Goal: Task Accomplishment & Management: Use online tool/utility

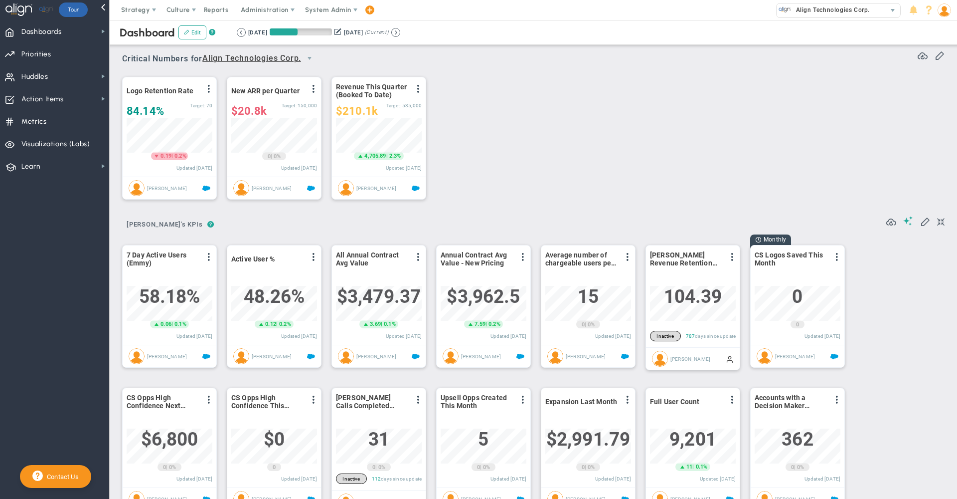
click at [41, 80] on span "Huddles" at bounding box center [34, 76] width 27 height 21
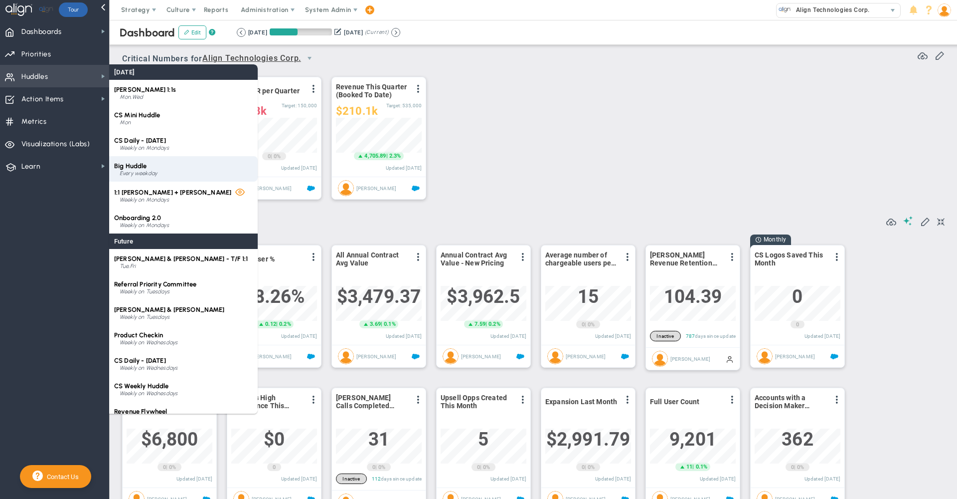
click at [148, 169] on div "Big Huddle Every weekday" at bounding box center [183, 168] width 149 height 25
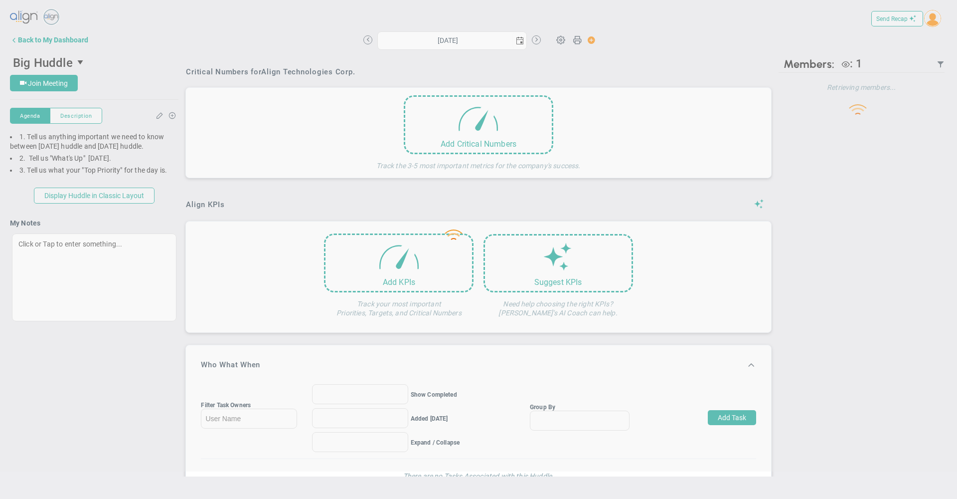
type input "[DATE]"
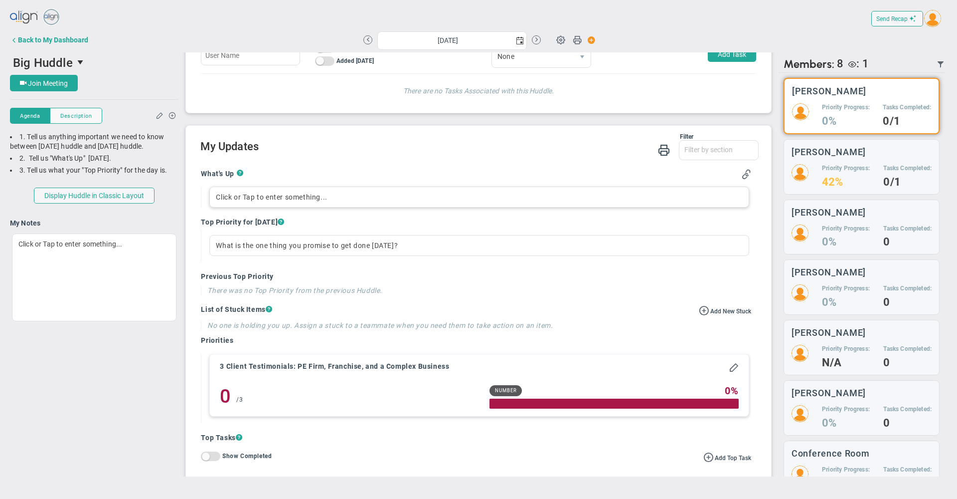
click at [280, 207] on div "Click or Tap to enter something..." at bounding box center [479, 196] width 540 height 21
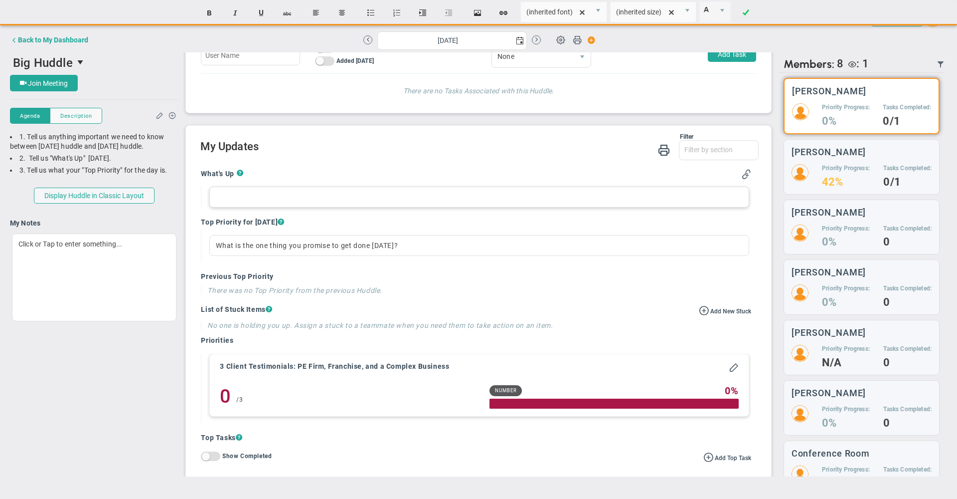
click at [280, 207] on div at bounding box center [479, 196] width 540 height 21
drag, startPoint x: 365, startPoint y: 211, endPoint x: 281, endPoint y: 208, distance: 84.3
click at [281, 207] on div "brief check-in and shadow [PERSON_NAME]" at bounding box center [479, 196] width 540 height 21
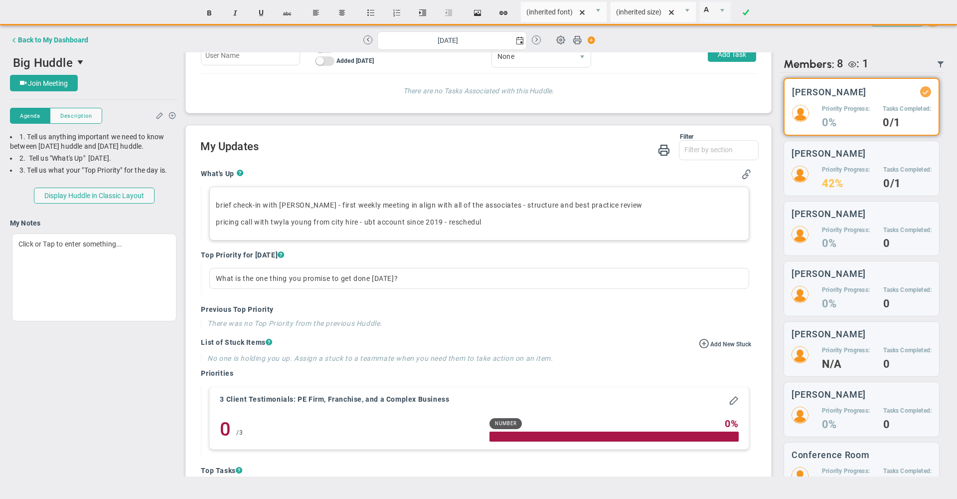
drag, startPoint x: 446, startPoint y: 239, endPoint x: 469, endPoint y: 231, distance: 24.8
click at [469, 227] on p "pricing call with [PERSON_NAME] from city hire - ubt account since [DATE] - res…" at bounding box center [479, 222] width 527 height 10
click at [444, 174] on div "What's Up ? brief check-in with [PERSON_NAME] - first weekly meeting in align w…" at bounding box center [475, 422] width 565 height 520
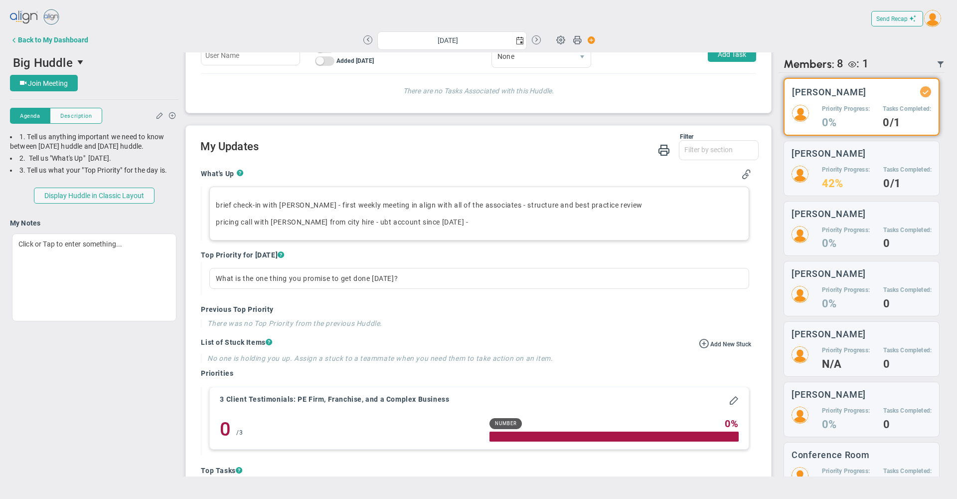
click at [457, 227] on p "pricing call with [PERSON_NAME] from city hire - ubt account since [DATE] -" at bounding box center [479, 222] width 527 height 10
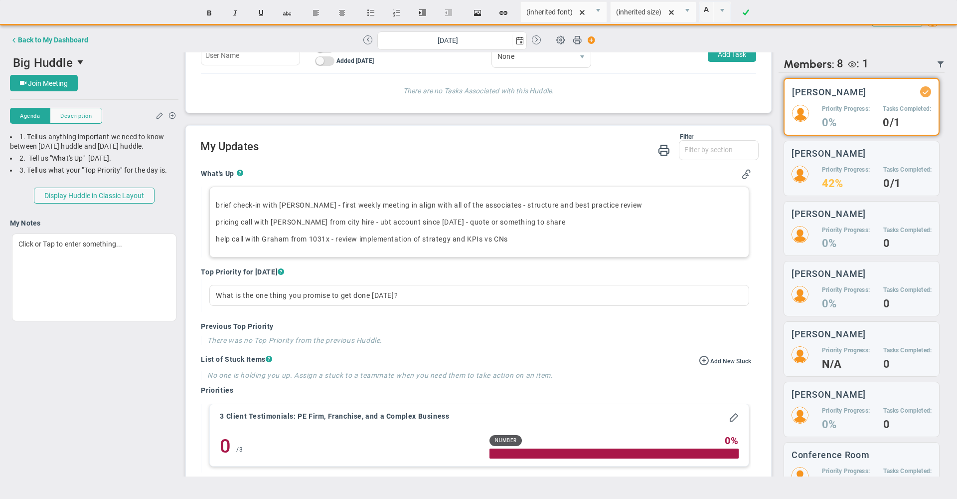
click at [343, 145] on h2 "My Updates" at bounding box center [479, 147] width 558 height 14
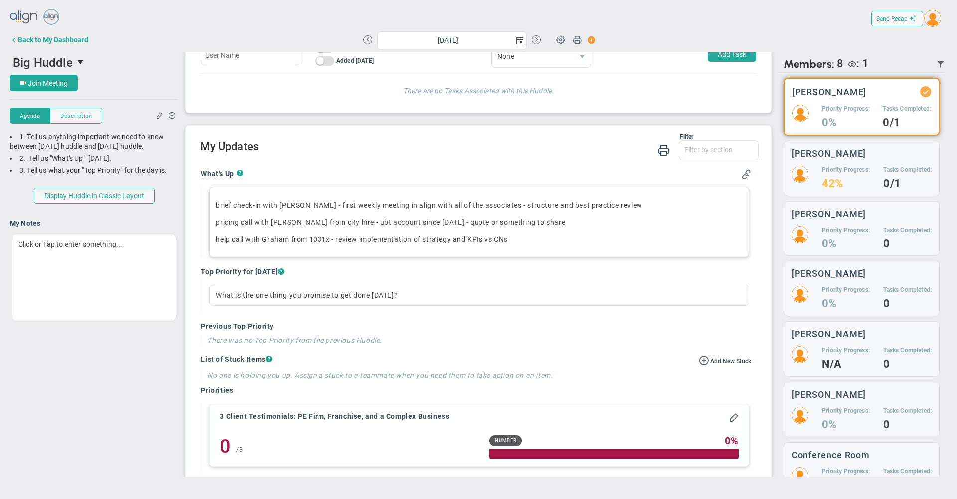
click at [533, 244] on p "help call with [PERSON_NAME] from 1031x - review implementation of strategy and…" at bounding box center [479, 239] width 527 height 10
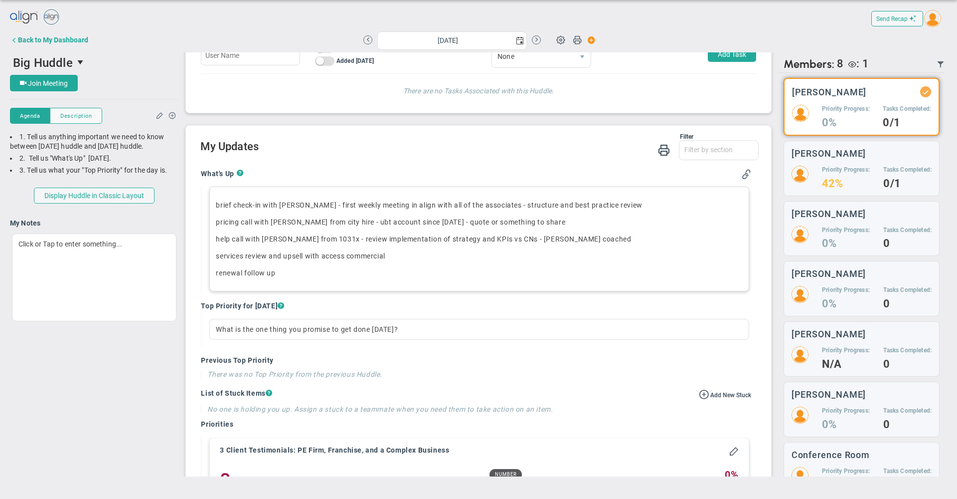
click at [529, 151] on h2 "My Updates" at bounding box center [479, 147] width 558 height 14
click at [474, 162] on div "Filter What's Up Top Priorities Stucks Priorities Top Tasks [DATE] Shoutouts! W…" at bounding box center [479, 147] width 558 height 28
click at [490, 178] on div "What's Up ? brief check-in with [PERSON_NAME] - first weekly meeting in align w…" at bounding box center [475, 447] width 565 height 571
click at [326, 278] on p "renewal follow up ﻿" at bounding box center [479, 273] width 527 height 10
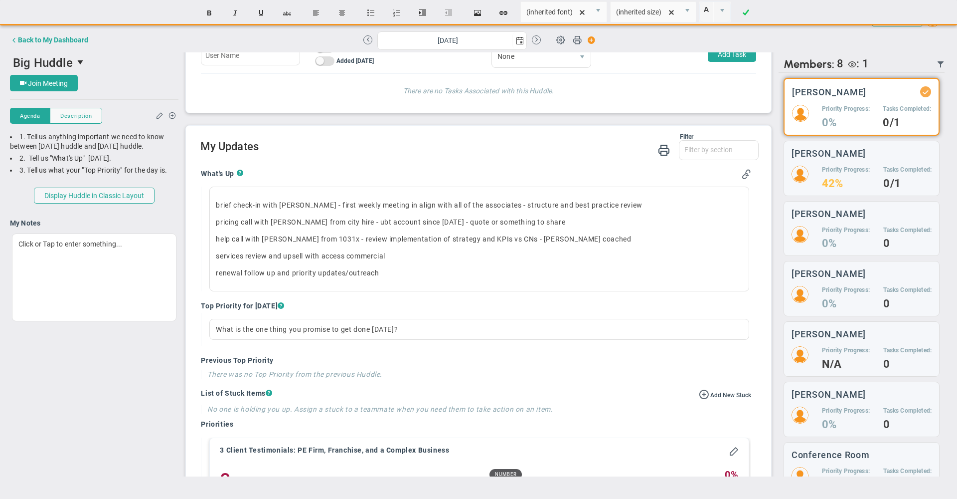
click at [435, 155] on h2 "My Updates" at bounding box center [479, 147] width 558 height 14
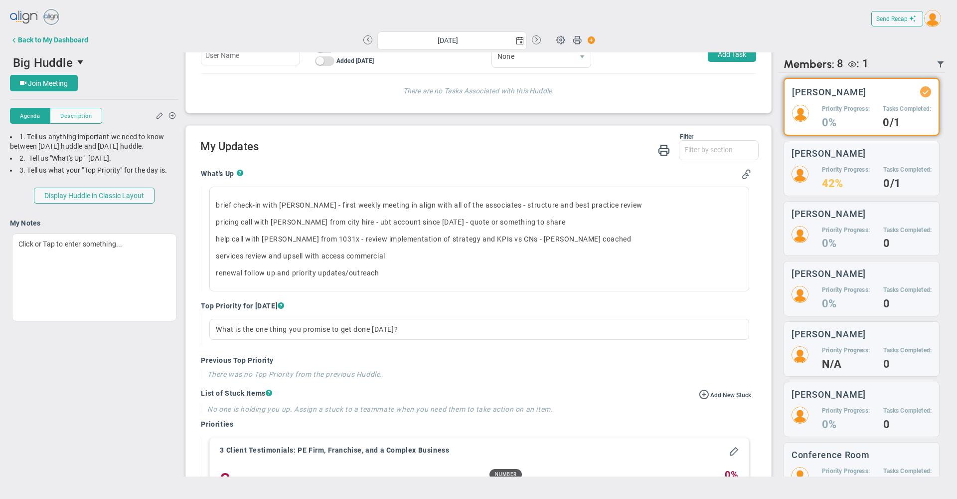
click at [435, 155] on h2 "My Updates" at bounding box center [479, 147] width 558 height 14
click at [380, 155] on h2 "My Updates" at bounding box center [479, 147] width 558 height 14
click at [46, 83] on span "Join Meeting" at bounding box center [48, 83] width 40 height 8
click at [469, 155] on h2 "My Updates" at bounding box center [479, 147] width 558 height 14
click at [460, 161] on div "Filter What's Up Top Priorities Stucks Priorities Top Tasks [DATE] Shoutouts! W…" at bounding box center [479, 147] width 558 height 28
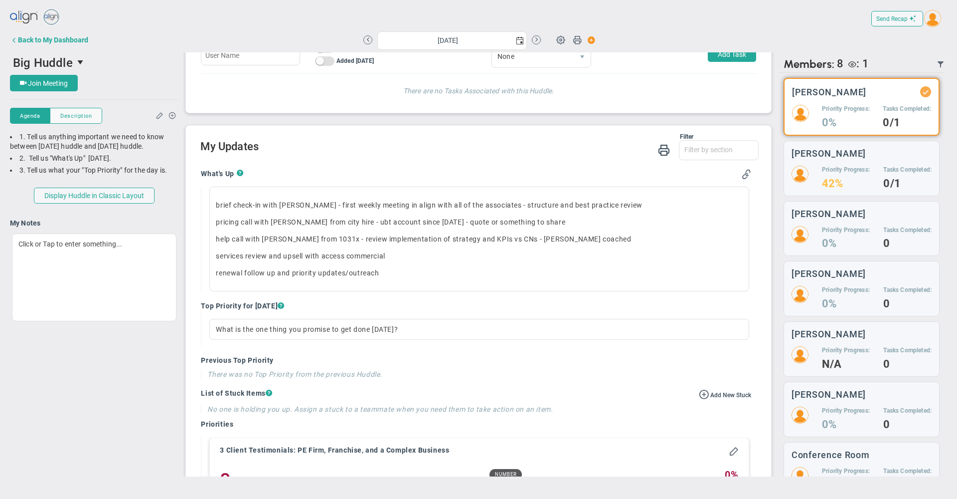
click at [474, 177] on div "What's Up ? brief check-in with [PERSON_NAME] - first weekly meeting in align w…" at bounding box center [475, 447] width 565 height 571
click at [507, 162] on div "Filter What's Up Top Priorities Stucks Priorities Top Tasks [DATE] Shoutouts! W…" at bounding box center [479, 147] width 558 height 28
